Goal: Task Accomplishment & Management: Manage account settings

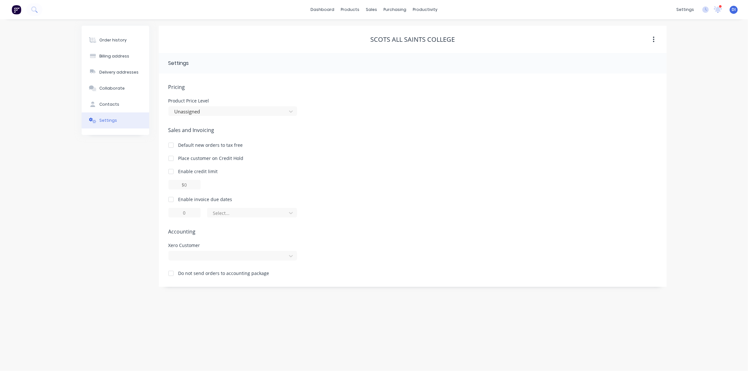
click at [172, 272] on div at bounding box center [171, 273] width 13 height 13
click at [171, 274] on div at bounding box center [171, 273] width 13 height 13
click at [206, 258] on div at bounding box center [228, 256] width 109 height 8
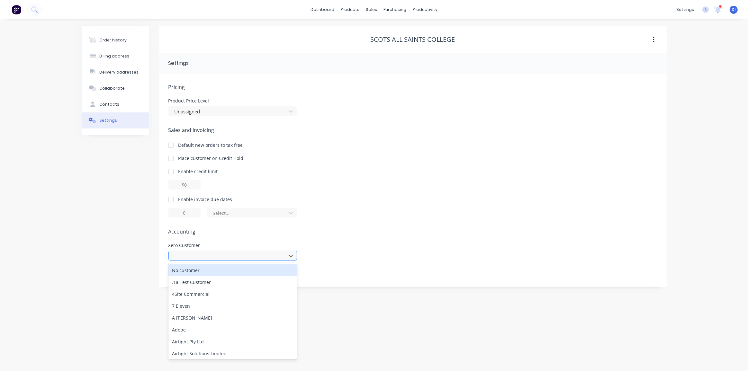
click at [206, 258] on div at bounding box center [228, 256] width 109 height 8
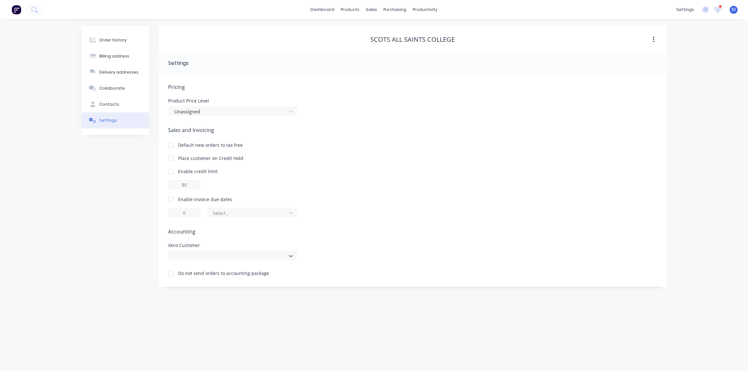
click at [380, 234] on span "Accounting" at bounding box center [412, 232] width 489 height 8
click at [374, 276] on div "Do not send orders to accounting package" at bounding box center [412, 272] width 489 height 8
click at [353, 305] on div "Order history Billing address Delivery addresses Collaborate Contacts Settings …" at bounding box center [374, 195] width 748 height 352
click at [206, 249] on div "Xero Customer" at bounding box center [232, 251] width 129 height 17
click at [206, 254] on div at bounding box center [228, 256] width 109 height 8
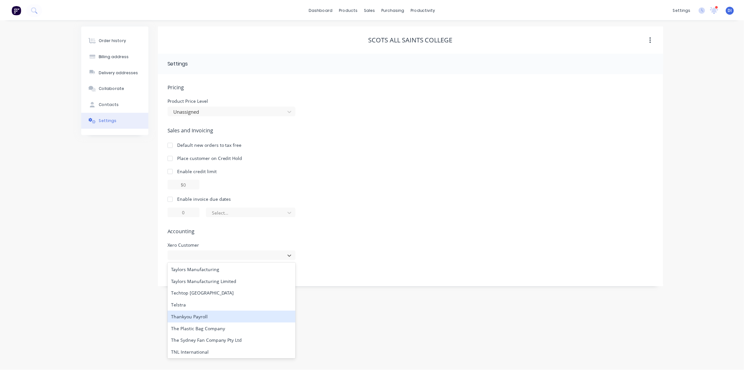
scroll to position [1190, 0]
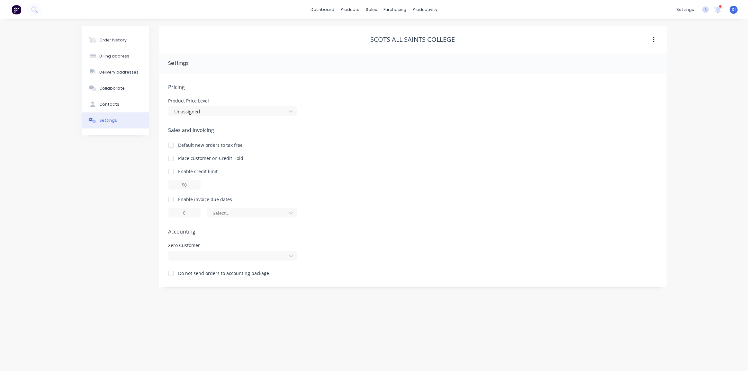
click at [324, 279] on div "Pricing Product Price Level Unassigned Sales and Invoicing Default new orders t…" at bounding box center [412, 185] width 489 height 204
drag, startPoint x: 106, startPoint y: 38, endPoint x: 115, endPoint y: 43, distance: 9.9
click at [107, 38] on div "Order history" at bounding box center [112, 40] width 27 height 6
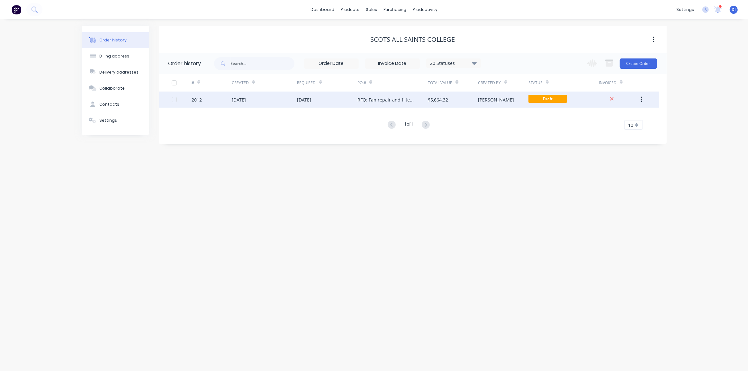
click at [466, 96] on div "$5,664.32" at bounding box center [453, 100] width 50 height 16
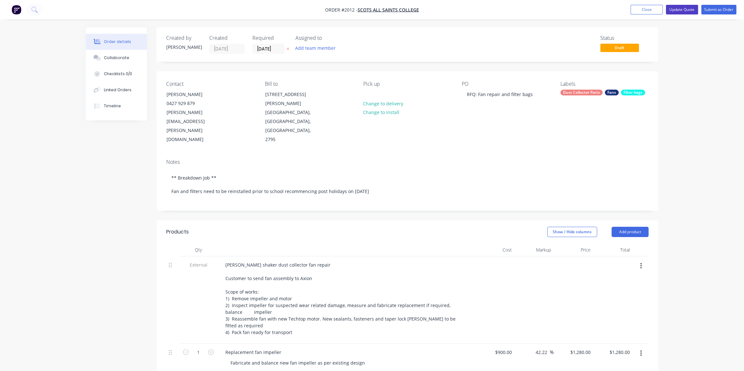
click at [682, 10] on button "Update Quote" at bounding box center [682, 10] width 32 height 10
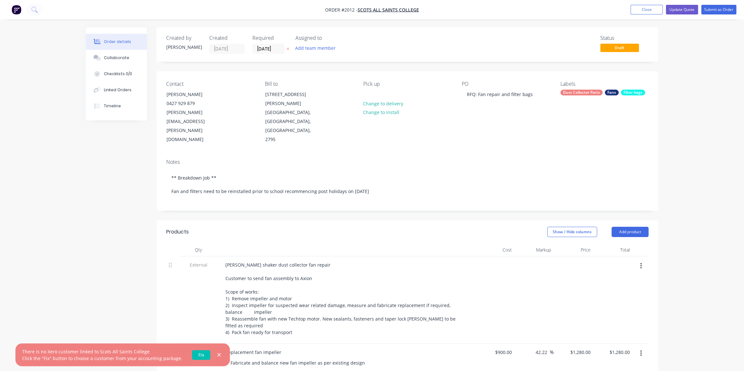
click at [202, 353] on link "Fix" at bounding box center [201, 355] width 18 height 10
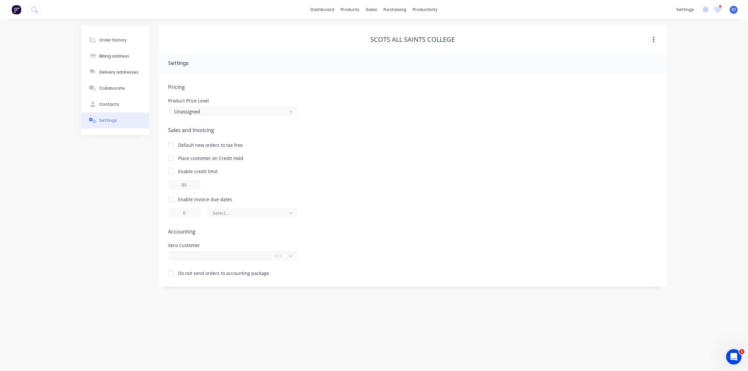
click at [170, 275] on div at bounding box center [171, 273] width 13 height 13
drag, startPoint x: 715, startPoint y: 68, endPoint x: 651, endPoint y: 76, distance: 63.7
click at [712, 69] on div "Order history Billing address Delivery addresses Collaborate Contacts Settings …" at bounding box center [374, 195] width 748 height 352
click at [115, 41] on div "Order history" at bounding box center [112, 40] width 27 height 6
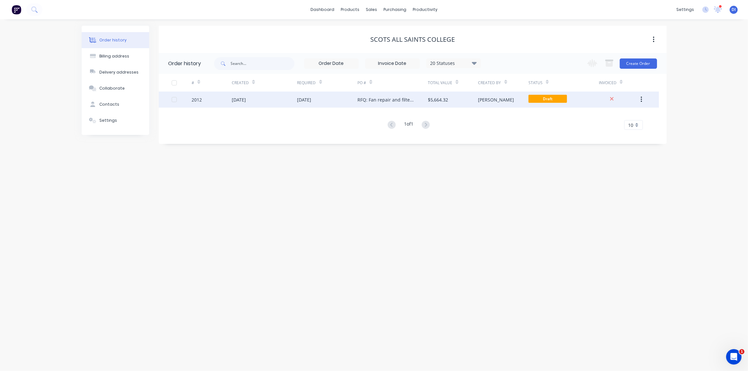
click at [521, 97] on div "[PERSON_NAME]" at bounding box center [503, 100] width 50 height 16
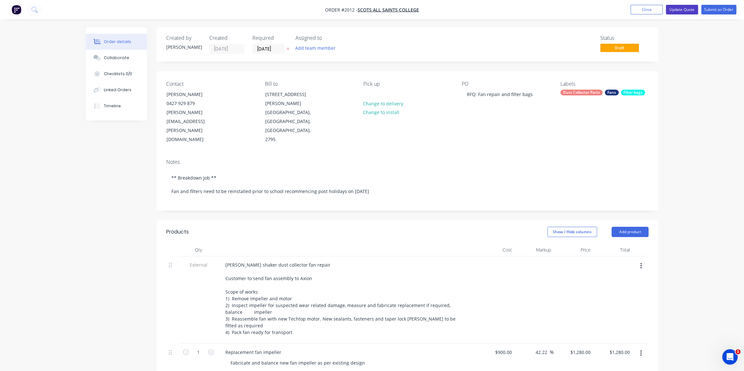
click at [682, 10] on button "Update Quote" at bounding box center [682, 10] width 32 height 10
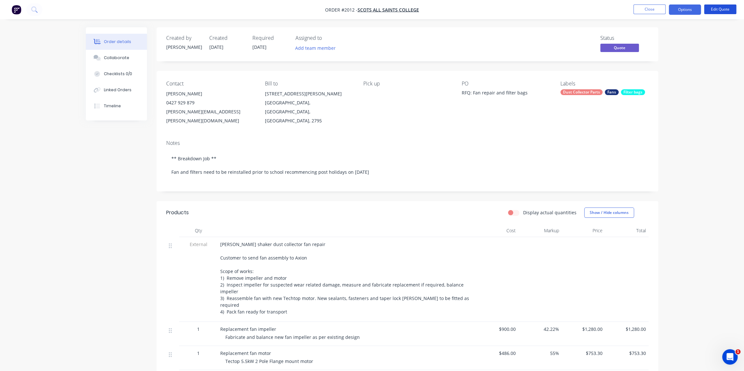
drag, startPoint x: 719, startPoint y: 8, endPoint x: 706, endPoint y: 53, distance: 46.8
click at [711, 56] on div "Order #2012 - Scots All Saints College Close Options Edit Quote Order details C…" at bounding box center [372, 305] width 744 height 611
click at [683, 7] on button "Options" at bounding box center [685, 10] width 32 height 10
click at [659, 35] on div "Quote" at bounding box center [665, 38] width 59 height 9
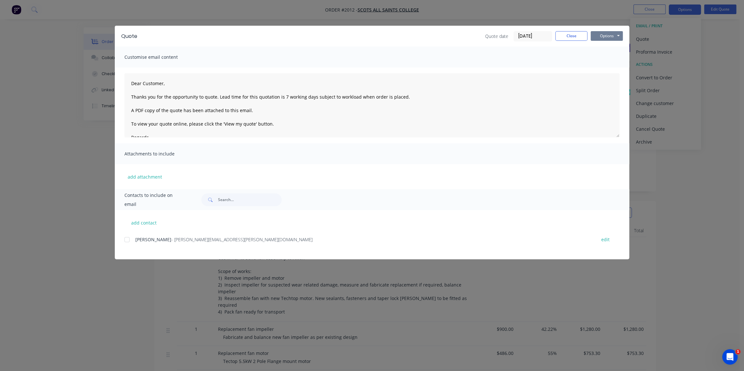
click at [604, 35] on button "Options" at bounding box center [607, 36] width 32 height 10
drag, startPoint x: 606, startPoint y: 59, endPoint x: 534, endPoint y: 66, distance: 71.7
click at [559, 85] on div "Quote Quote date 23/09/25 Close Options Preview Print Email Customise email con…" at bounding box center [372, 143] width 514 height 234
click at [524, 35] on input "[DATE]" at bounding box center [533, 37] width 38 height 10
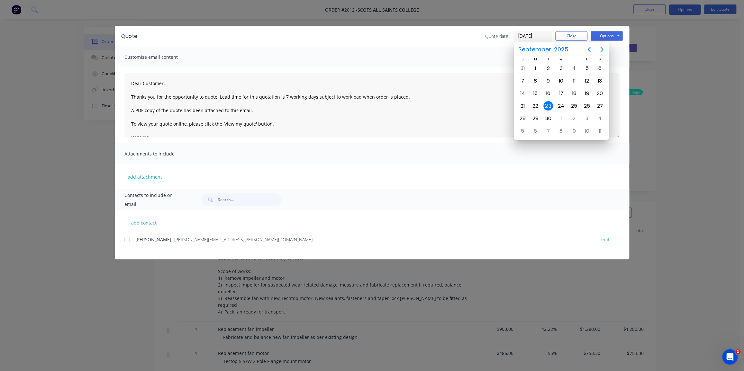
click at [524, 35] on input "[DATE]" at bounding box center [533, 37] width 38 height 10
click at [588, 92] on div "19" at bounding box center [587, 94] width 10 height 10
type input "19/09/25"
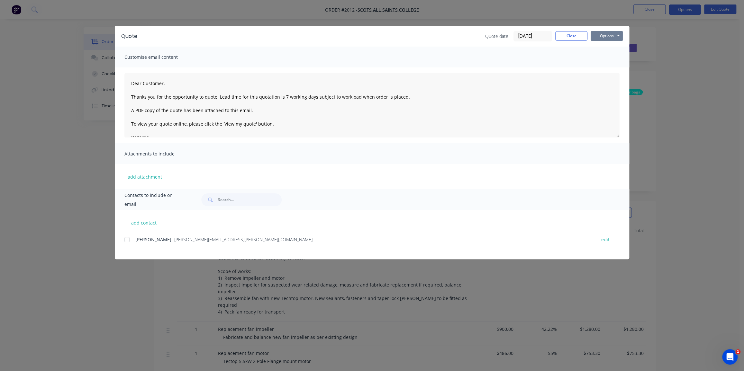
click at [611, 35] on button "Options" at bounding box center [607, 36] width 32 height 10
drag, startPoint x: 606, startPoint y: 57, endPoint x: 607, endPoint y: 48, distance: 8.4
click at [607, 48] on div "Preview Print Email" at bounding box center [611, 58] width 41 height 32
click at [607, 48] on button "Preview" at bounding box center [611, 47] width 41 height 11
click at [566, 38] on button "Close" at bounding box center [571, 36] width 32 height 10
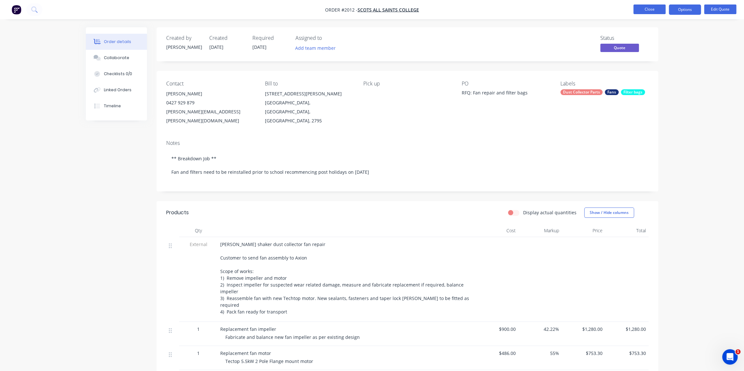
click at [648, 7] on button "Close" at bounding box center [649, 10] width 32 height 10
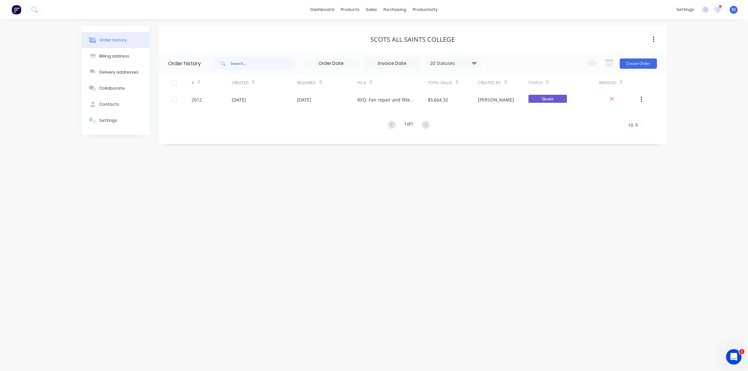
click at [685, 106] on div "Order history Billing address Delivery addresses Collaborate Contacts Settings …" at bounding box center [374, 195] width 748 height 352
drag, startPoint x: 38, startPoint y: 29, endPoint x: 43, endPoint y: 34, distance: 6.8
click at [38, 31] on div "Order history Billing address Delivery addresses Collaborate Contacts Settings …" at bounding box center [374, 195] width 748 height 352
click at [14, 8] on img at bounding box center [17, 10] width 10 height 10
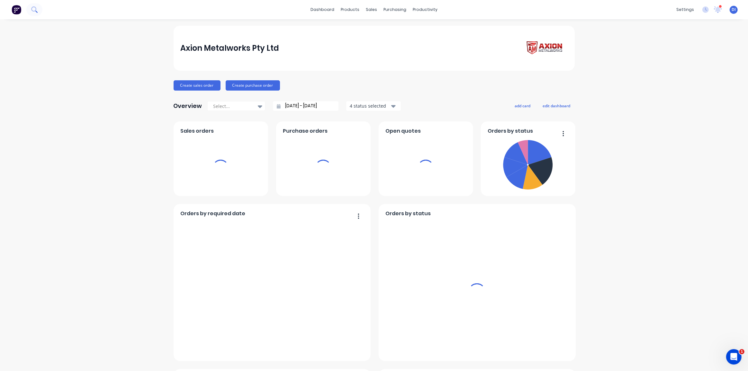
click at [30, 5] on button at bounding box center [34, 9] width 16 height 13
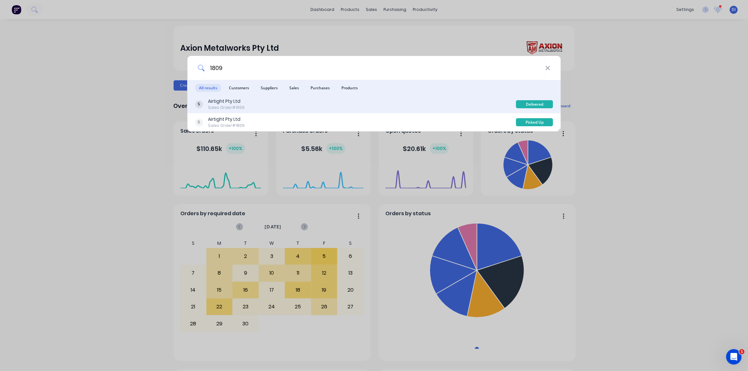
type input "1809"
click at [258, 106] on div "Airtight Pty Ltd Sales Order #1656" at bounding box center [355, 104] width 321 height 13
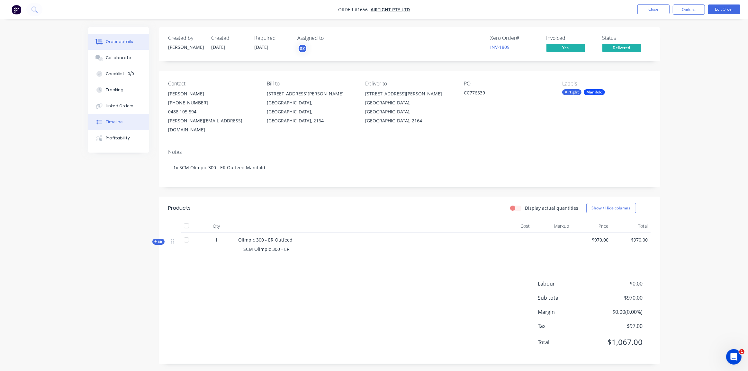
click at [112, 124] on div "Timeline" at bounding box center [114, 122] width 17 height 6
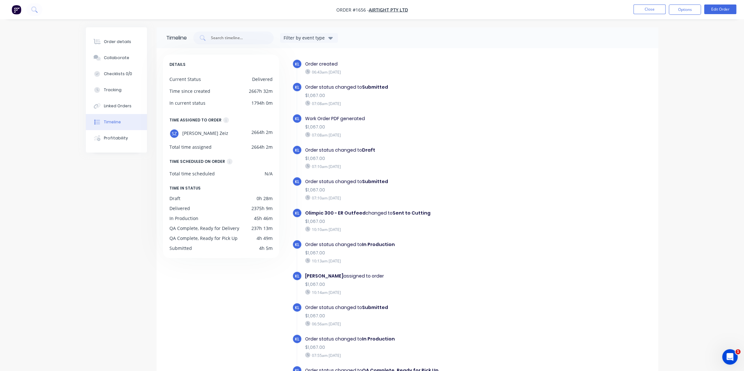
click at [678, 121] on div "Order details Collaborate Checklists 0/0 Tracking Linked Orders Timeline Profit…" at bounding box center [372, 208] width 744 height 417
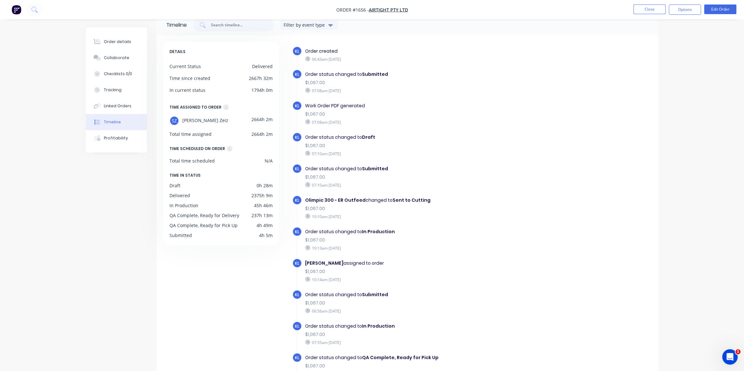
scroll to position [29, 0]
